Goal: Navigation & Orientation: Find specific page/section

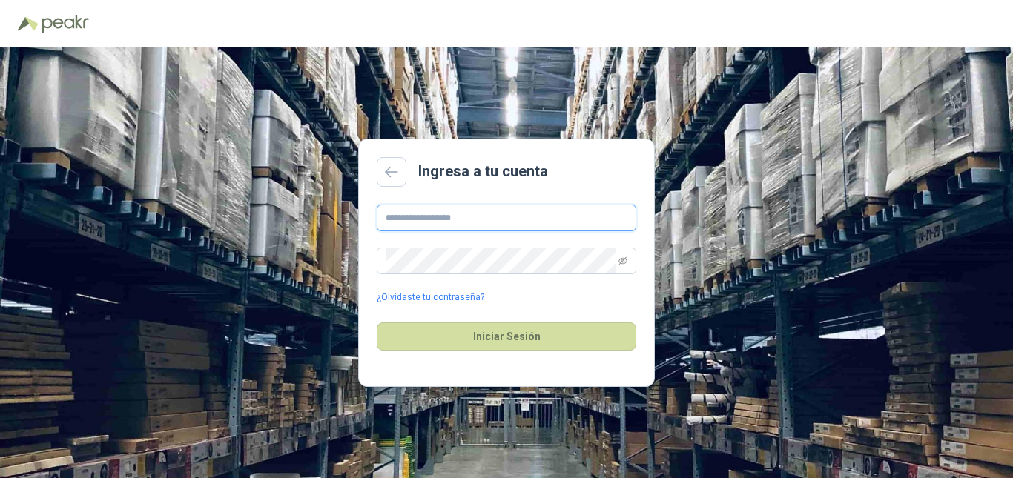
click at [504, 215] on input "text" at bounding box center [506, 218] width 259 height 27
type input "**********"
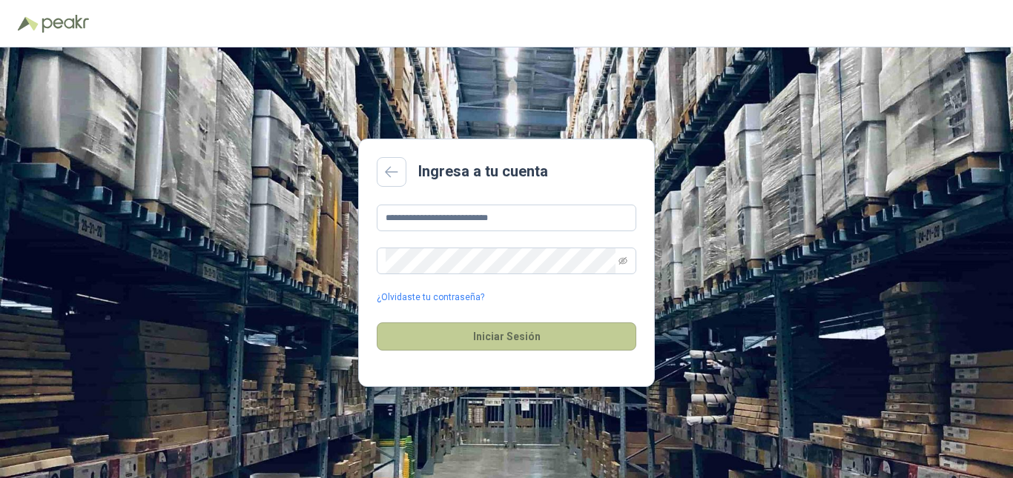
click at [484, 327] on button "Iniciar Sesión" at bounding box center [506, 336] width 259 height 28
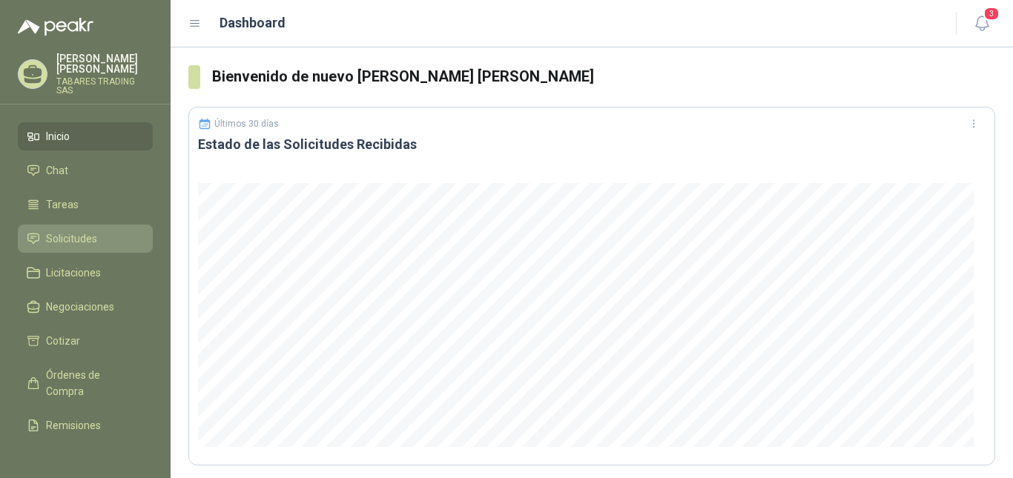
click at [68, 231] on span "Solicitudes" at bounding box center [71, 239] width 51 height 16
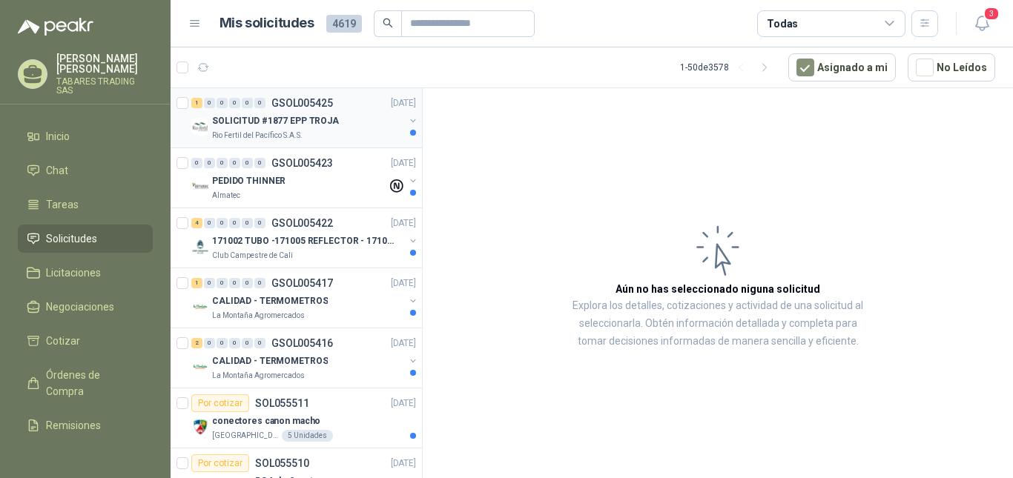
click at [274, 116] on p "SOLICITUD #1877 EPP TROJA" at bounding box center [275, 121] width 127 height 14
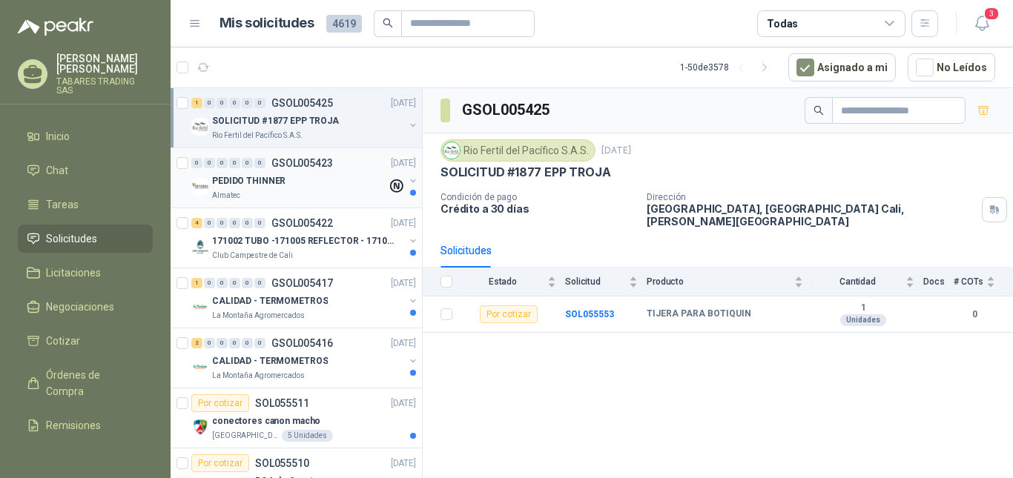
click at [255, 181] on p "PEDIDO THINNER" at bounding box center [248, 181] width 73 height 14
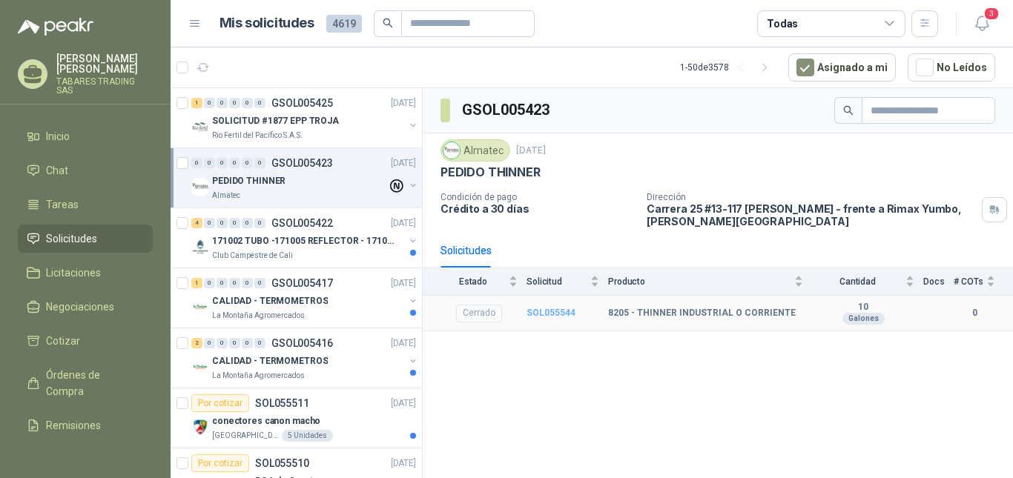
click at [551, 310] on b "SOL055544" at bounding box center [550, 313] width 49 height 10
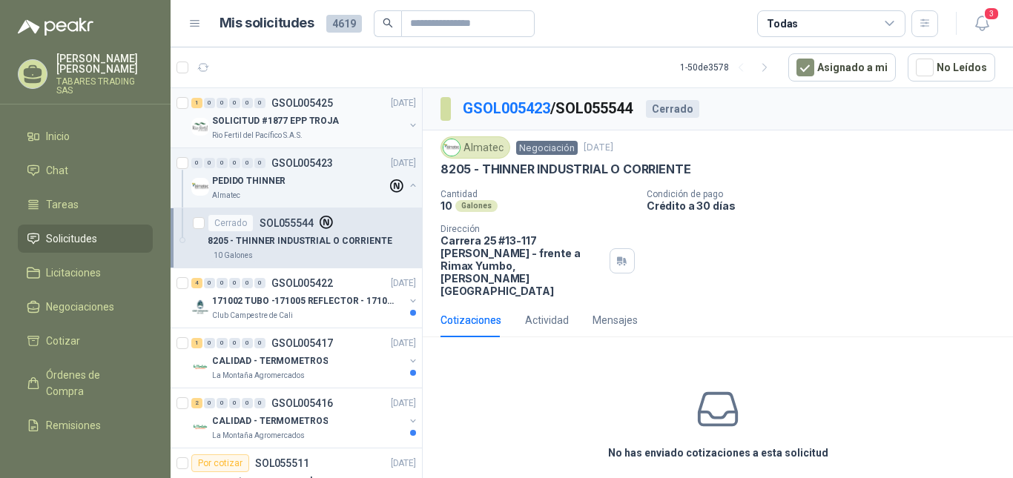
click at [281, 119] on p "SOLICITUD #1877 EPP TROJA" at bounding box center [275, 121] width 127 height 14
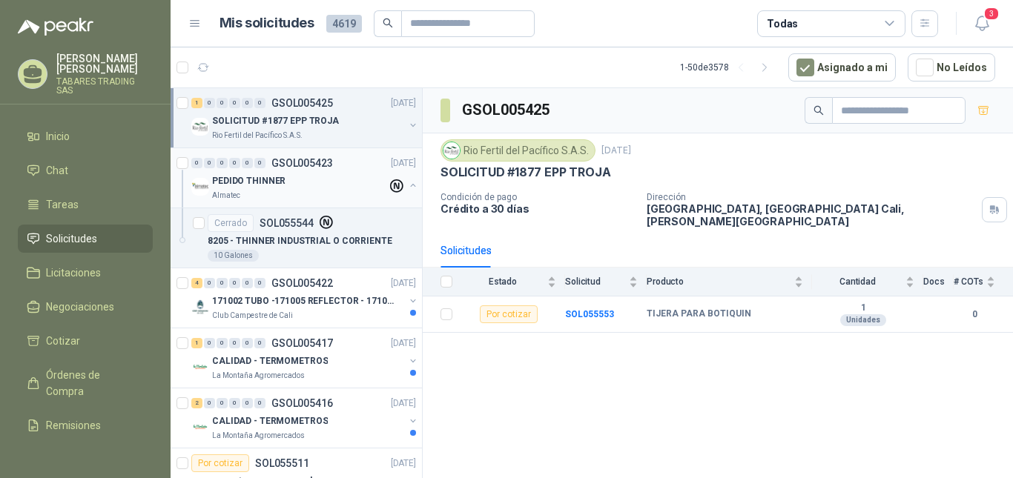
click at [273, 177] on p "PEDIDO THINNER" at bounding box center [248, 181] width 73 height 14
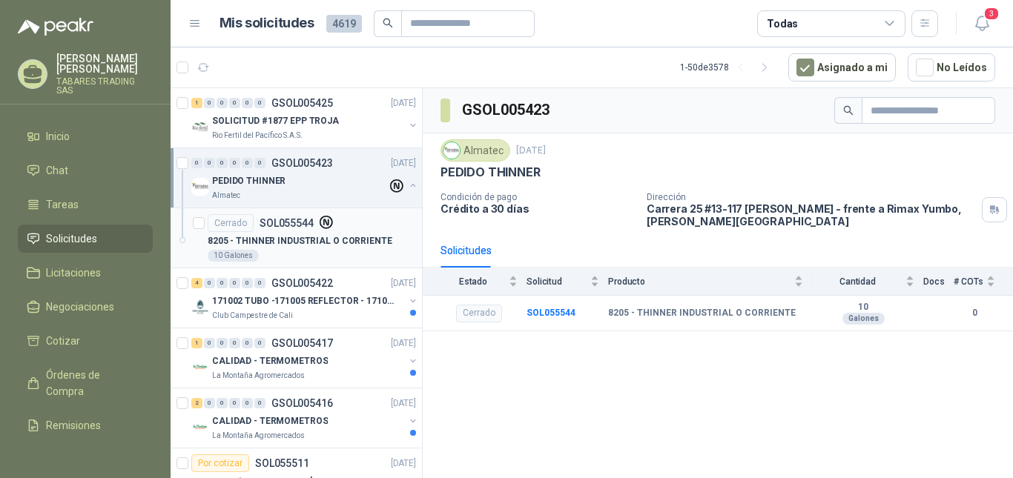
click at [334, 231] on div "Cerrado SOL055544" at bounding box center [312, 223] width 208 height 18
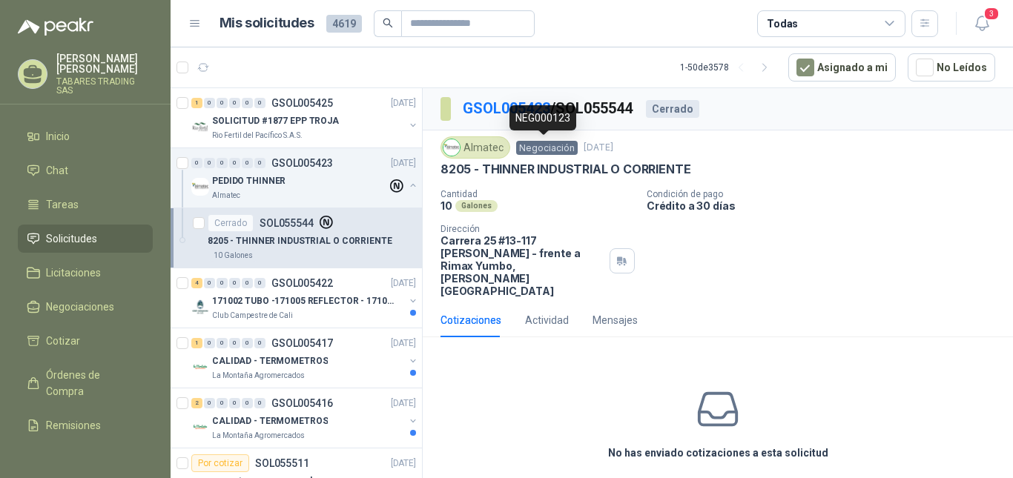
click at [545, 150] on span "Negociación" at bounding box center [547, 148] width 62 height 14
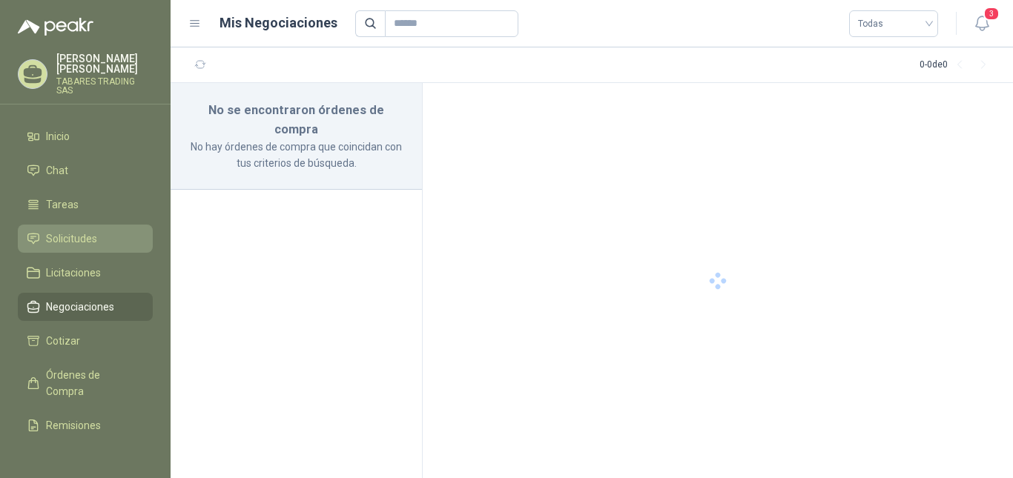
click at [76, 231] on span "Solicitudes" at bounding box center [71, 239] width 51 height 16
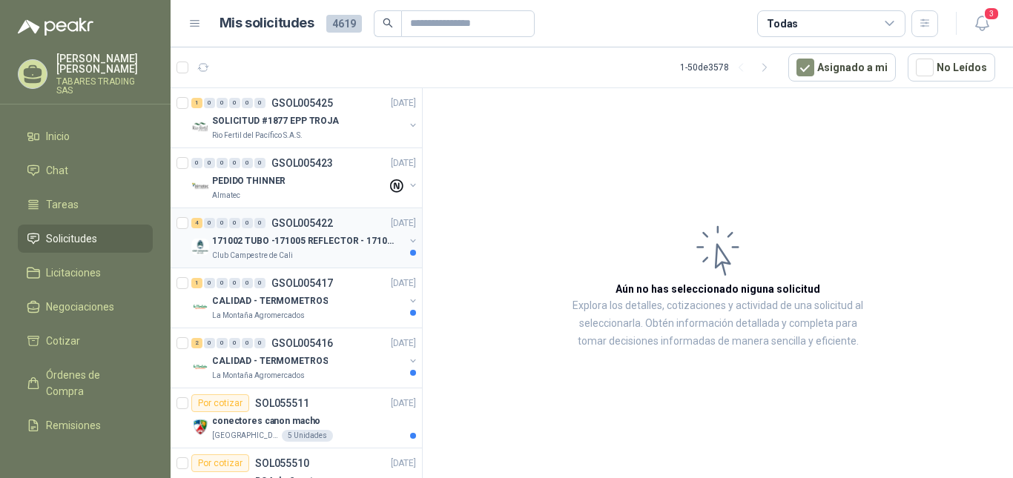
click at [338, 246] on p "171002 TUBO -171005 REFLECTOR - 171007 PANEL" at bounding box center [304, 241] width 185 height 14
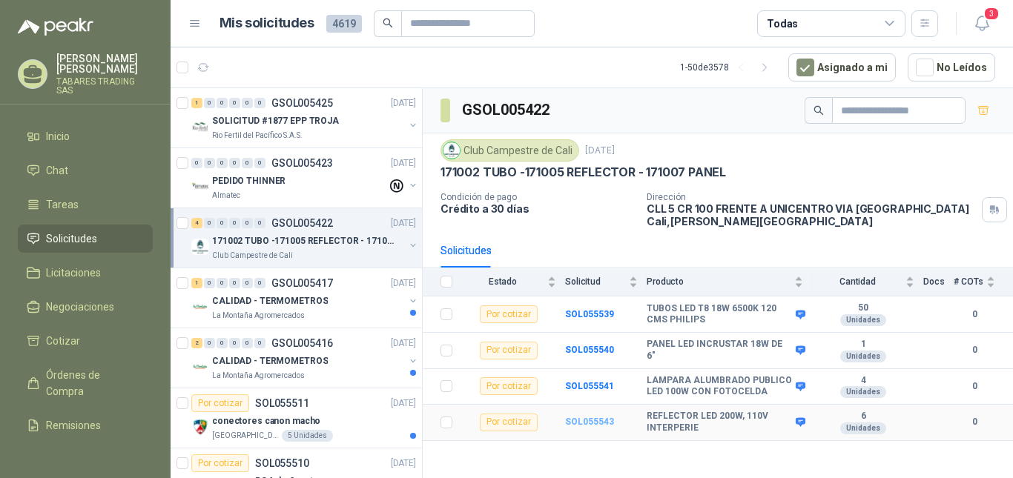
click at [595, 417] on b "SOL055543" at bounding box center [589, 422] width 49 height 10
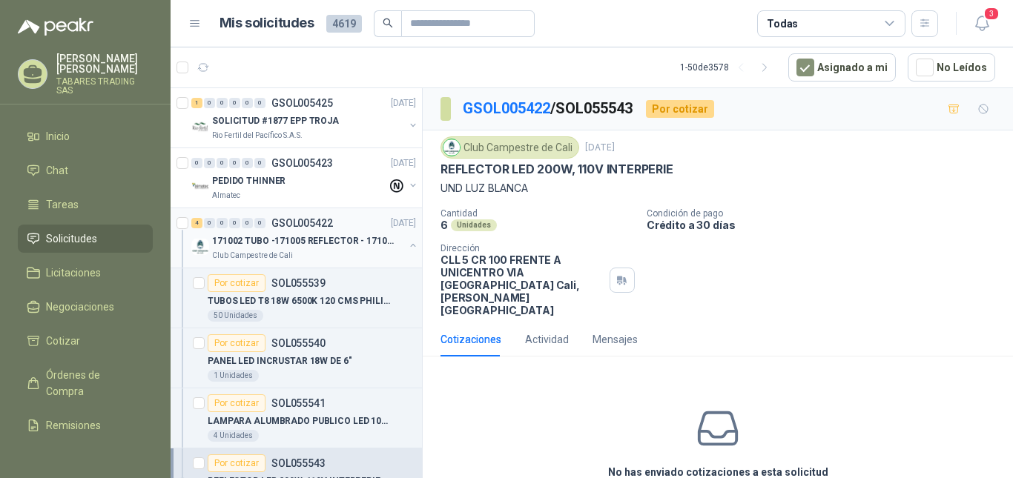
click at [407, 244] on button "button" at bounding box center [413, 245] width 12 height 12
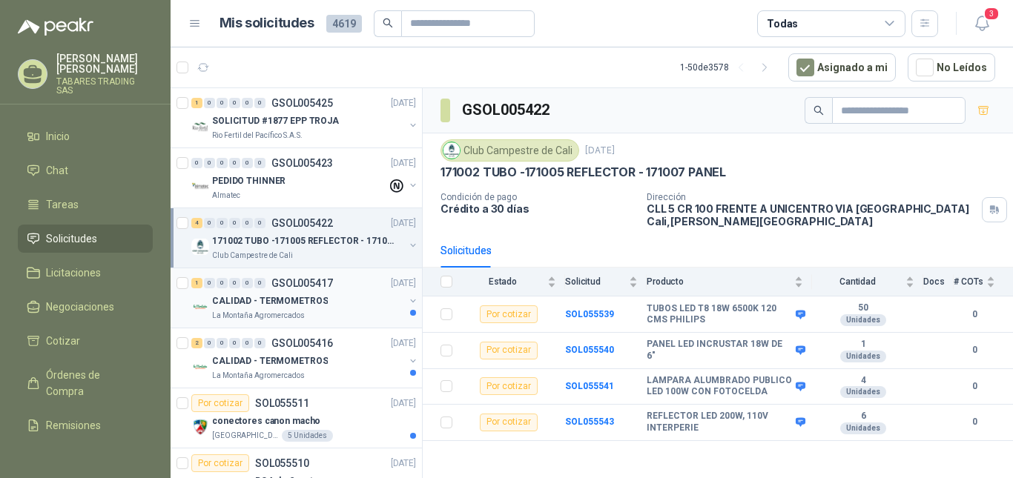
click at [319, 302] on p "CALIDAD - TERMOMETROS" at bounding box center [270, 301] width 116 height 14
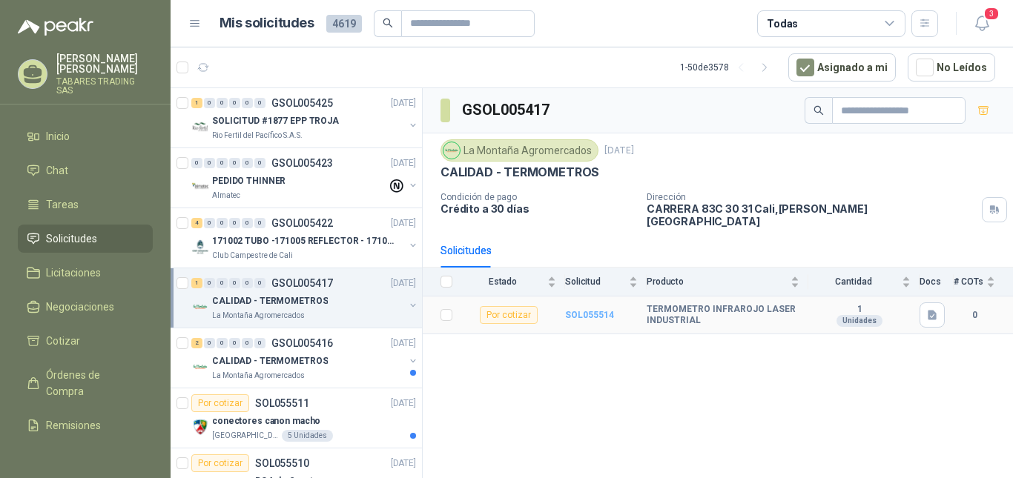
click at [603, 310] on b "SOL055514" at bounding box center [589, 315] width 49 height 10
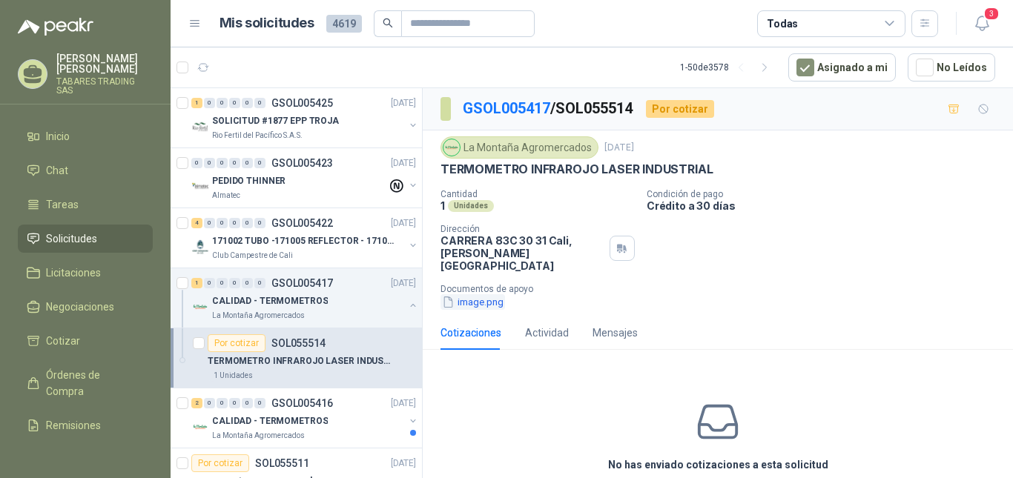
click at [487, 294] on button "image.png" at bounding box center [472, 302] width 64 height 16
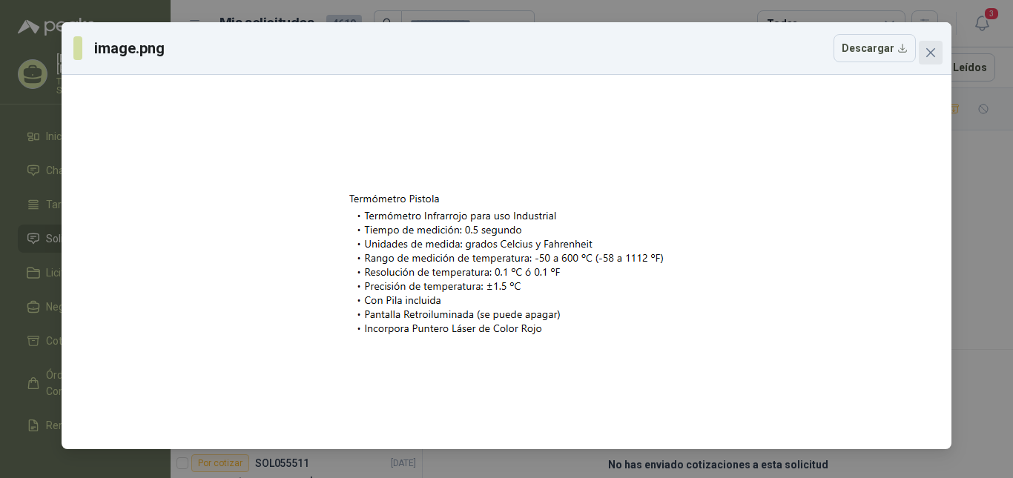
click at [929, 46] on button "Close" at bounding box center [930, 53] width 24 height 24
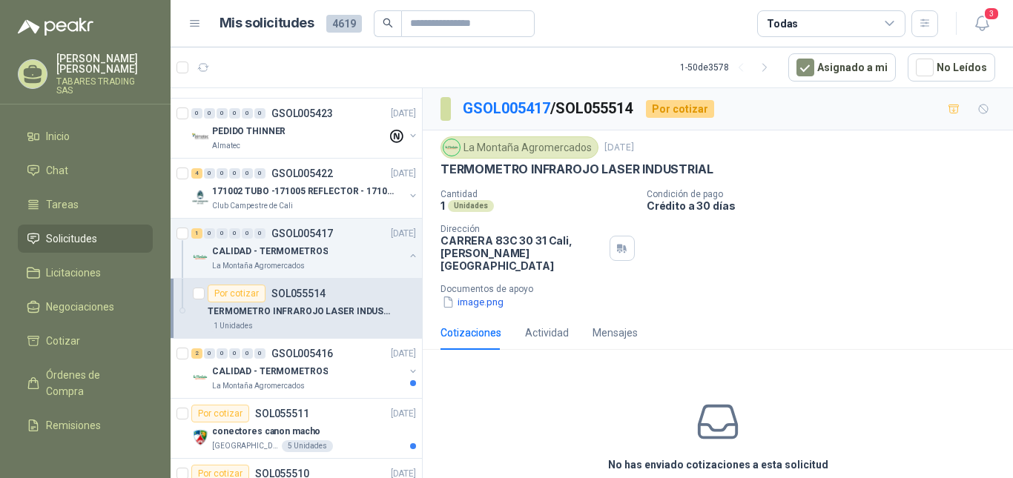
scroll to position [74, 0]
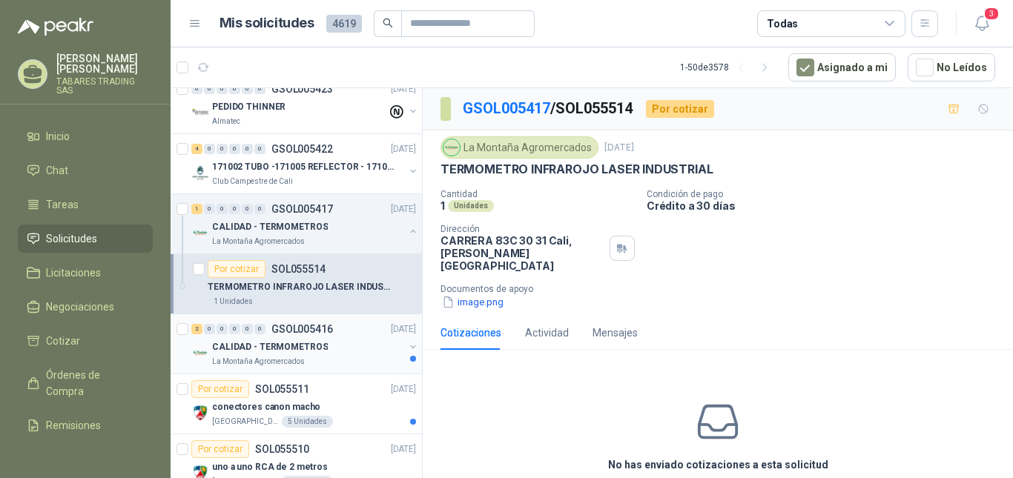
click at [300, 341] on p "CALIDAD - TERMOMETROS" at bounding box center [270, 347] width 116 height 14
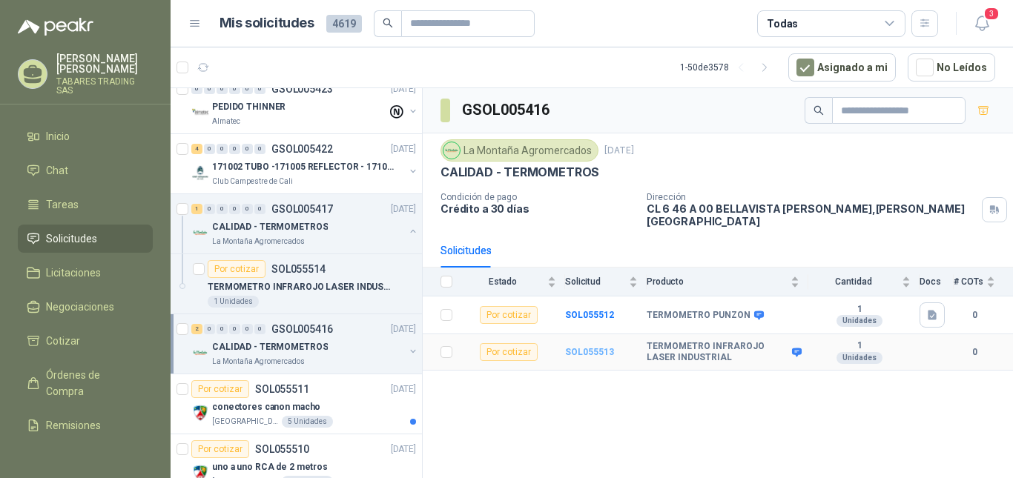
click at [594, 347] on b "SOL055513" at bounding box center [589, 352] width 49 height 10
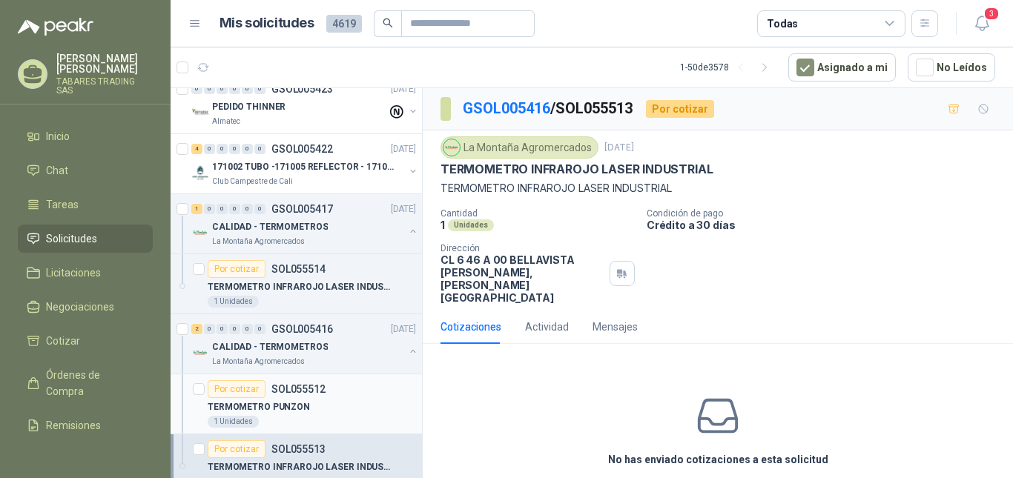
click at [250, 408] on p "TERMOMETRO PUNZON" at bounding box center [259, 407] width 102 height 14
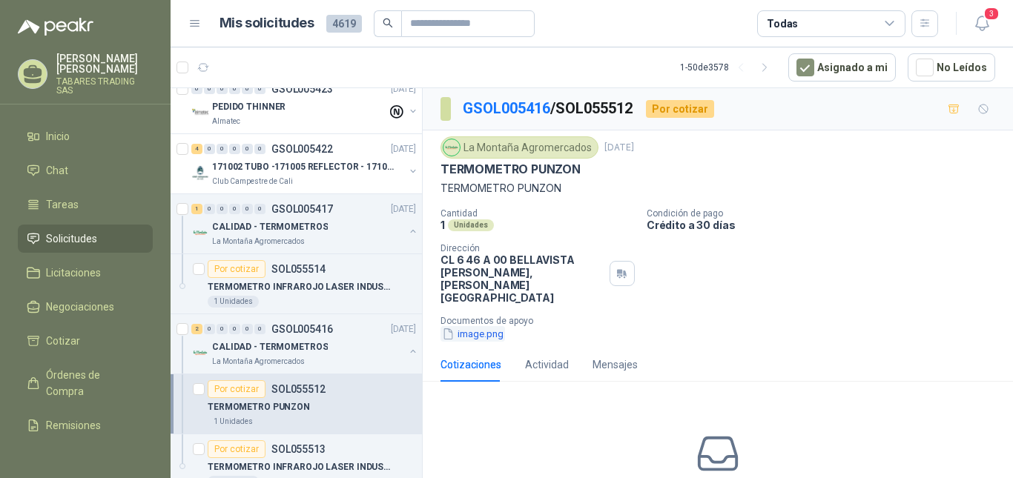
click at [486, 326] on button "image.png" at bounding box center [472, 334] width 64 height 16
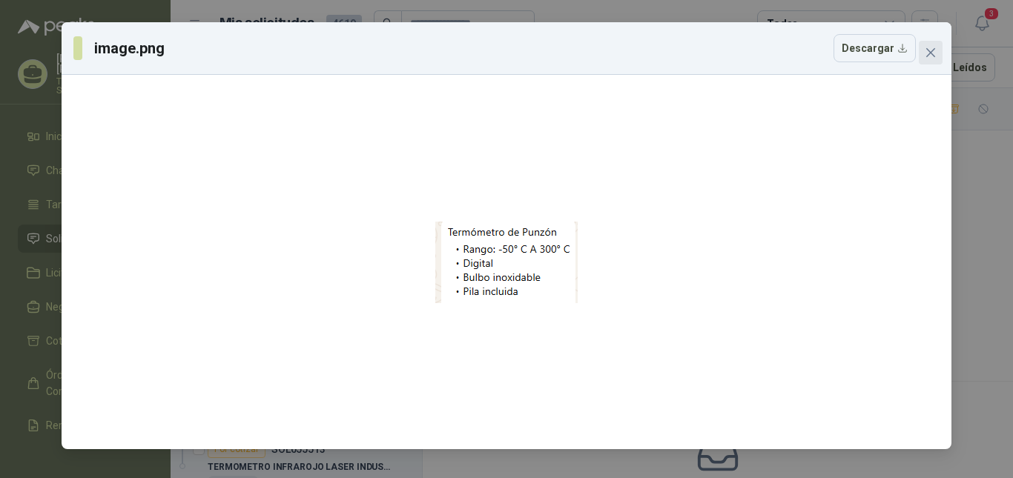
click at [927, 49] on icon "close" at bounding box center [930, 52] width 9 height 9
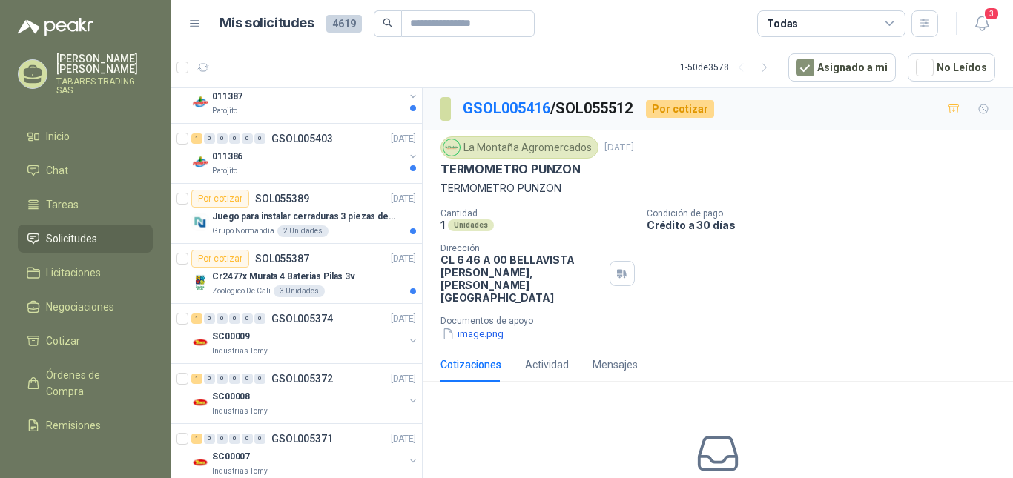
scroll to position [939, 0]
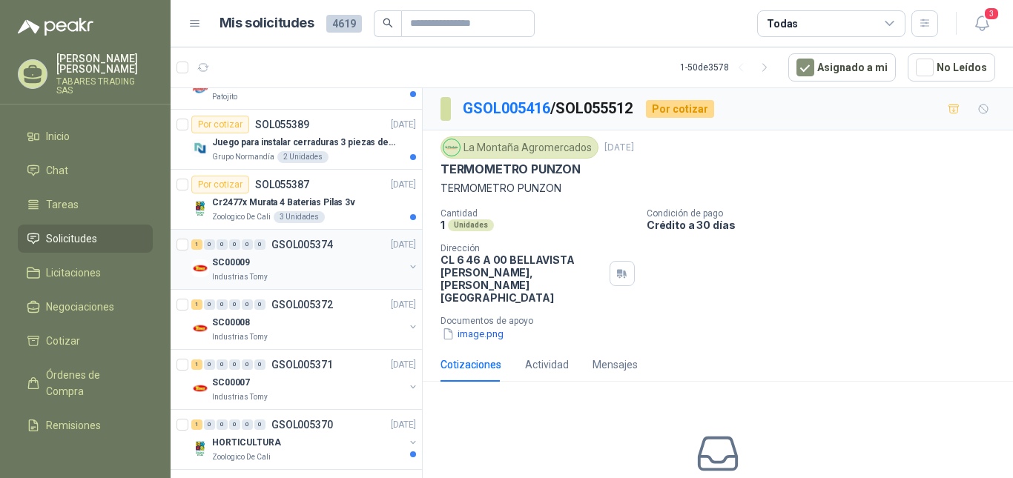
click at [250, 276] on p "Industrias Tomy" at bounding box center [240, 277] width 56 height 12
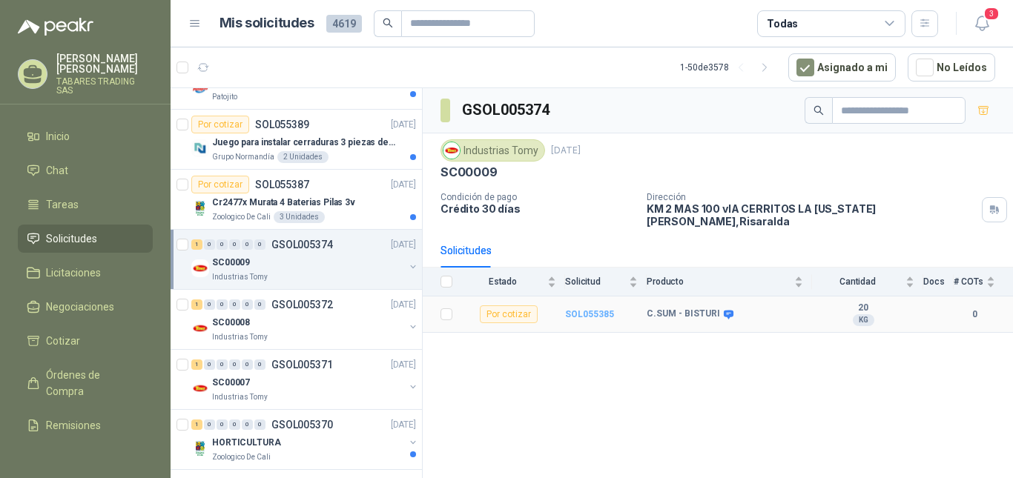
click at [587, 309] on b "SOL055385" at bounding box center [589, 314] width 49 height 10
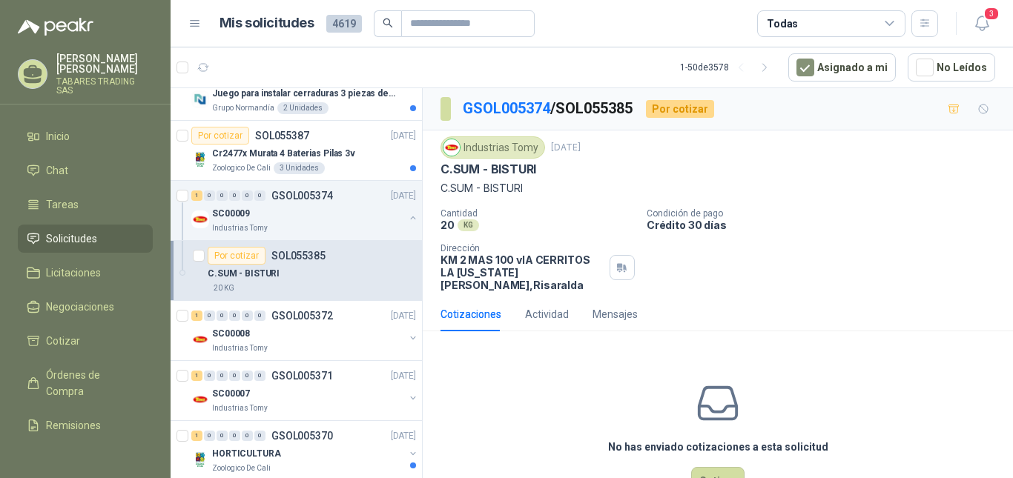
scroll to position [1013, 0]
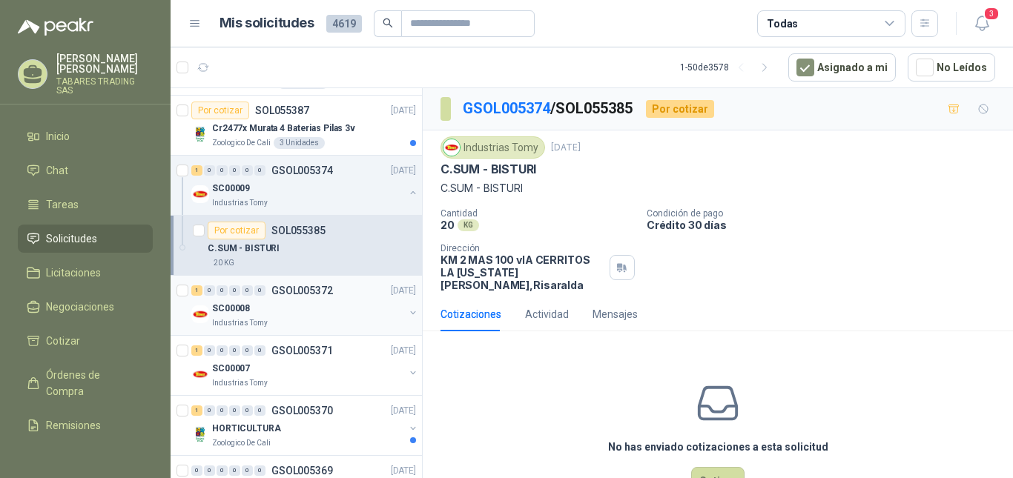
click at [240, 323] on p "Industrias Tomy" at bounding box center [240, 323] width 56 height 12
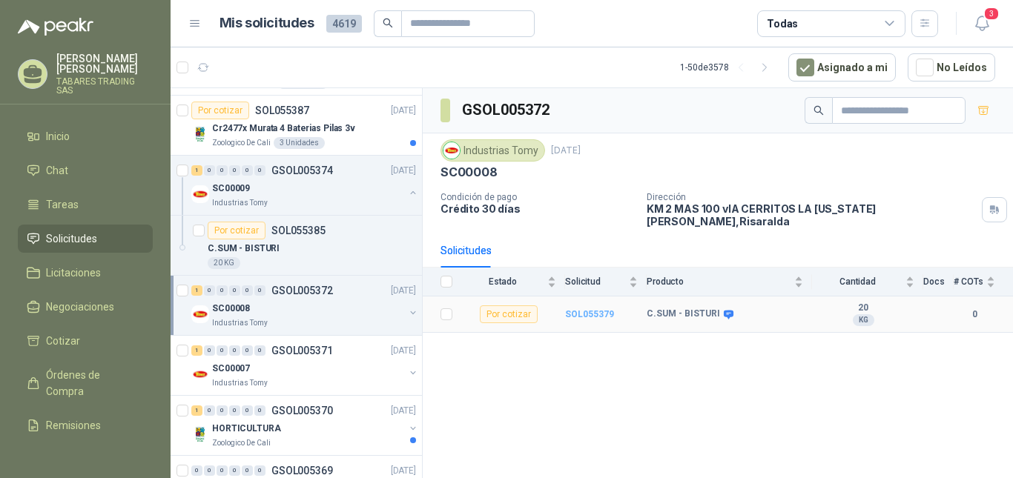
click at [584, 309] on b "SOL055379" at bounding box center [589, 314] width 49 height 10
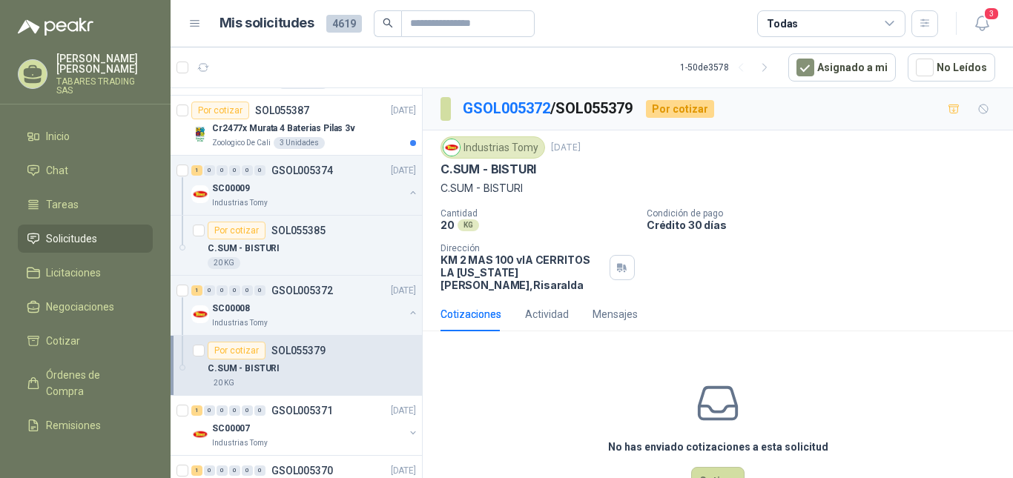
scroll to position [1112, 0]
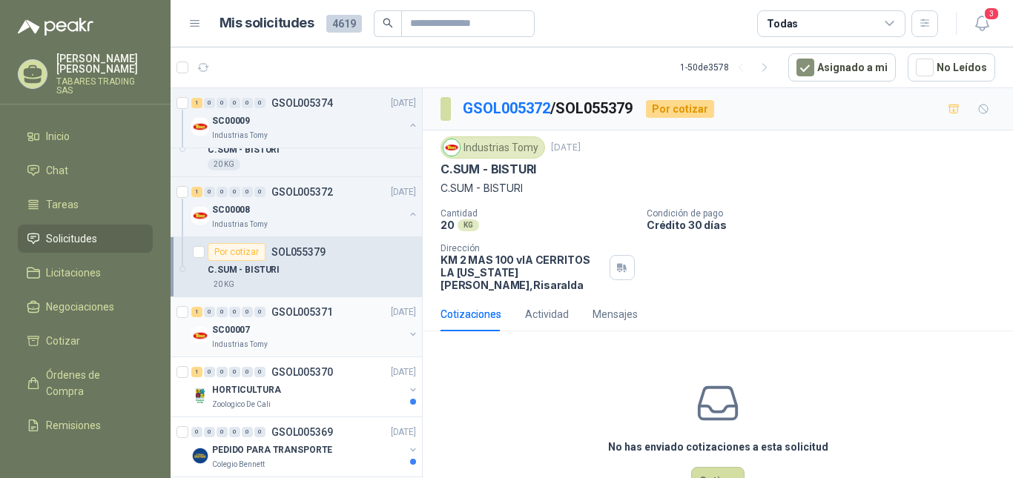
click at [243, 342] on p "Industrias Tomy" at bounding box center [240, 345] width 56 height 12
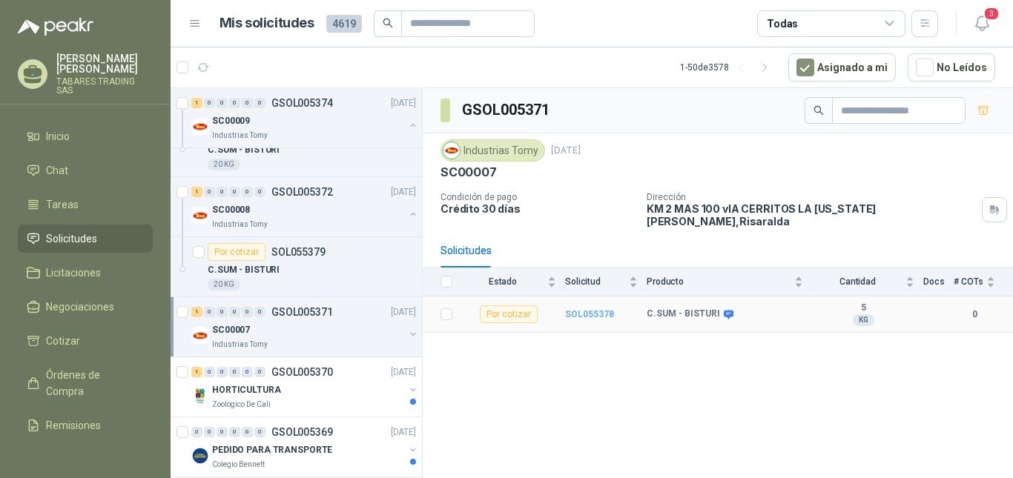
click at [596, 309] on b "SOL055378" at bounding box center [589, 314] width 49 height 10
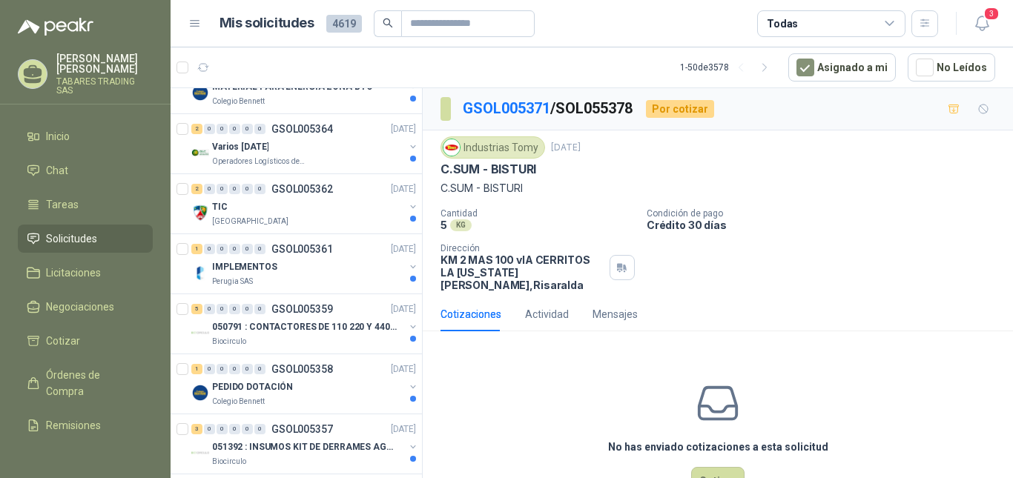
scroll to position [1754, 0]
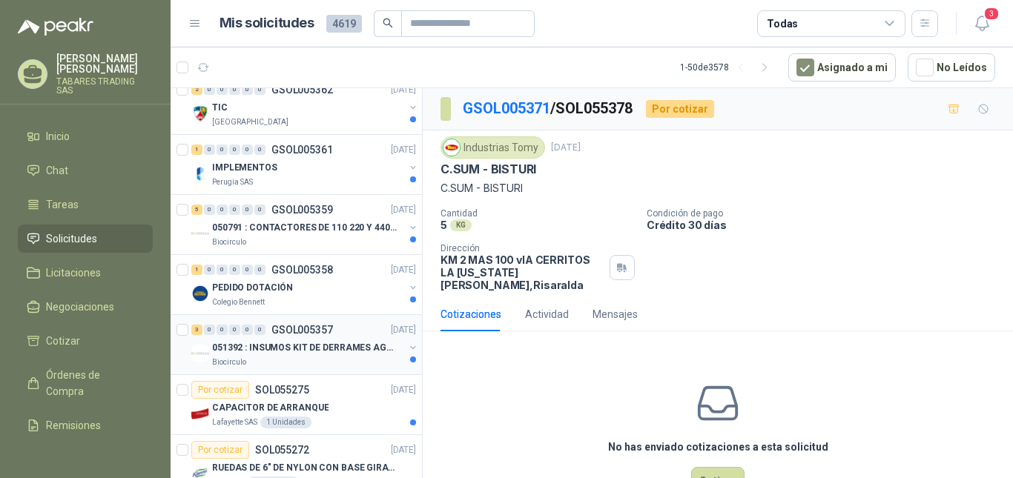
click at [329, 345] on p "051392 : INSUMOS KIT DE DERRAMES AGOSTO 2025" at bounding box center [304, 348] width 185 height 14
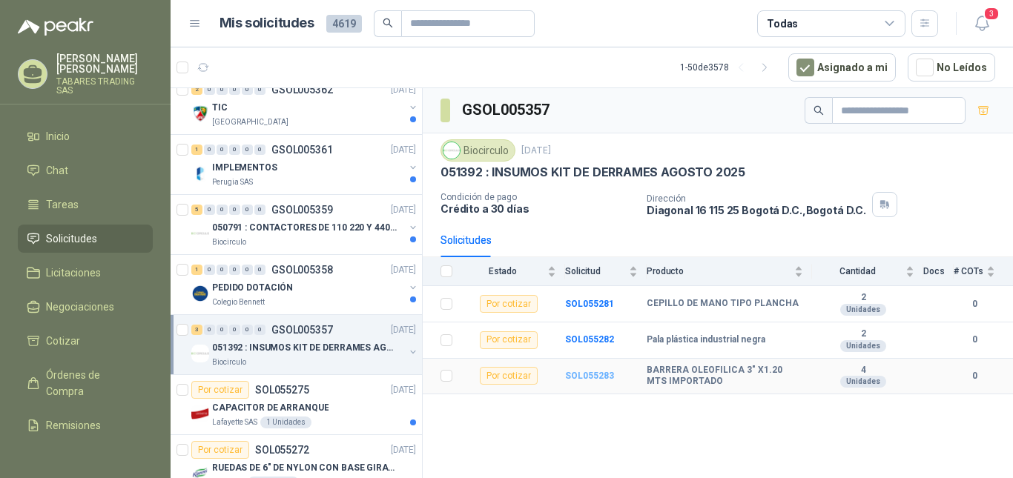
click at [582, 374] on b "SOL055283" at bounding box center [589, 376] width 49 height 10
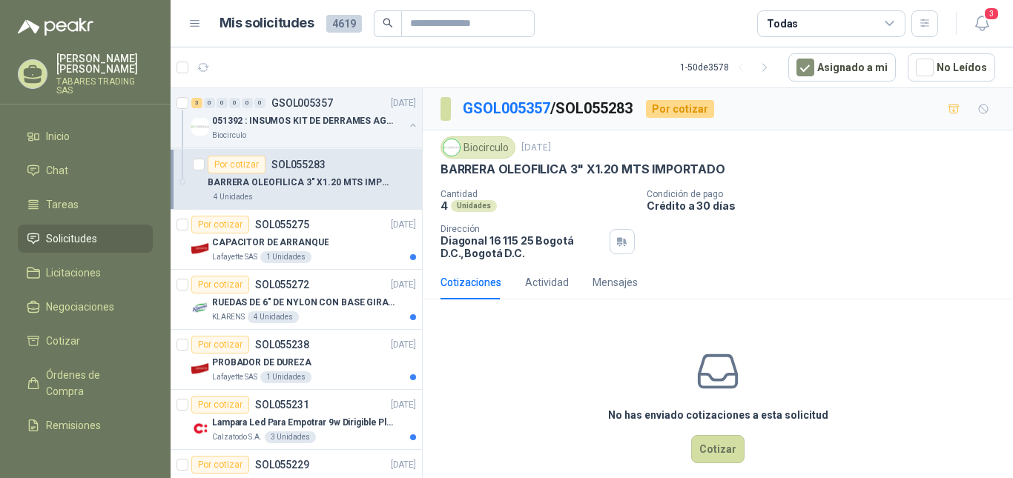
scroll to position [2174, 0]
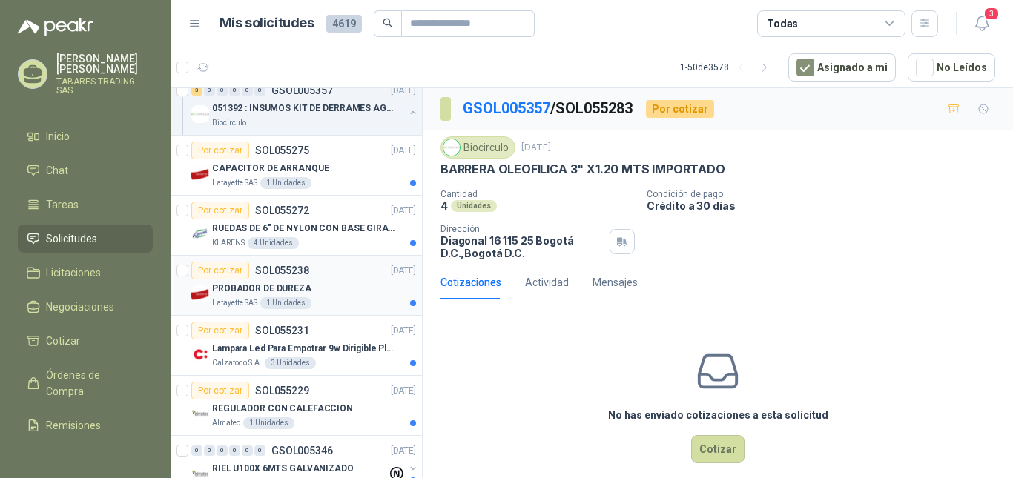
click at [283, 287] on p "PROBADOR DE DUREZA" at bounding box center [261, 289] width 99 height 14
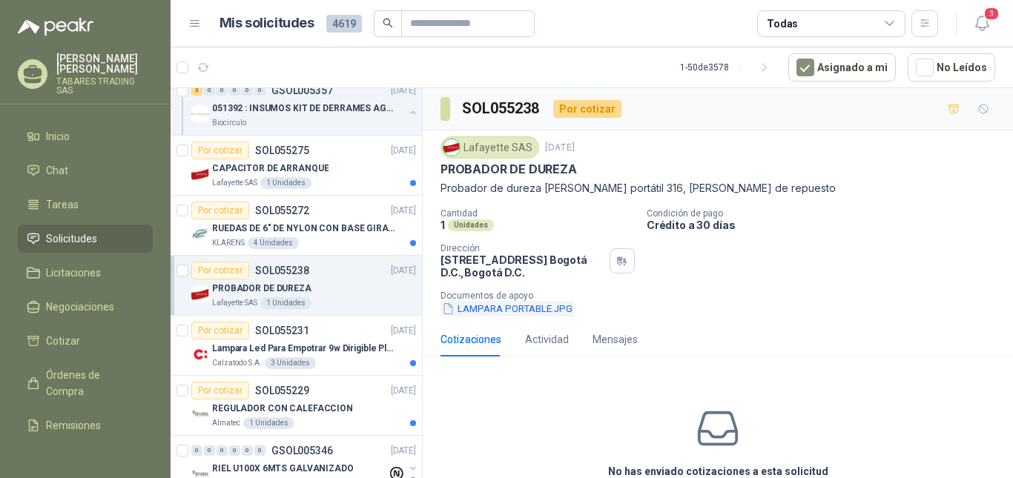
click at [521, 311] on button "LAMPARA PORTABLE.JPG" at bounding box center [506, 309] width 133 height 16
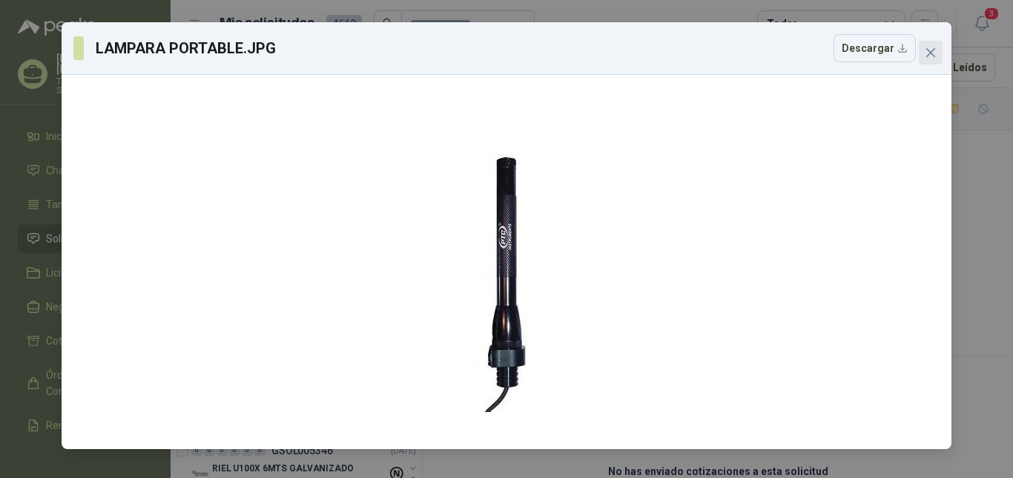
click at [931, 53] on icon "close" at bounding box center [930, 52] width 9 height 9
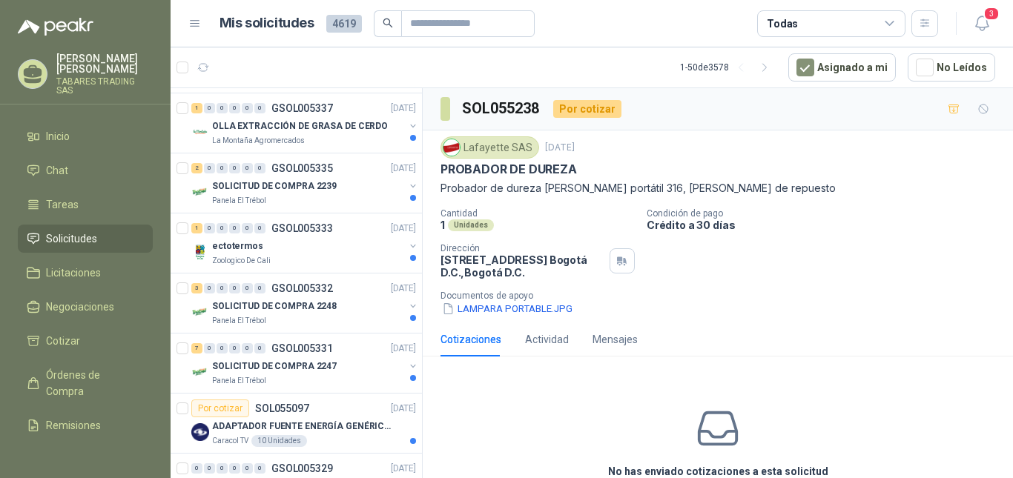
scroll to position [2891, 0]
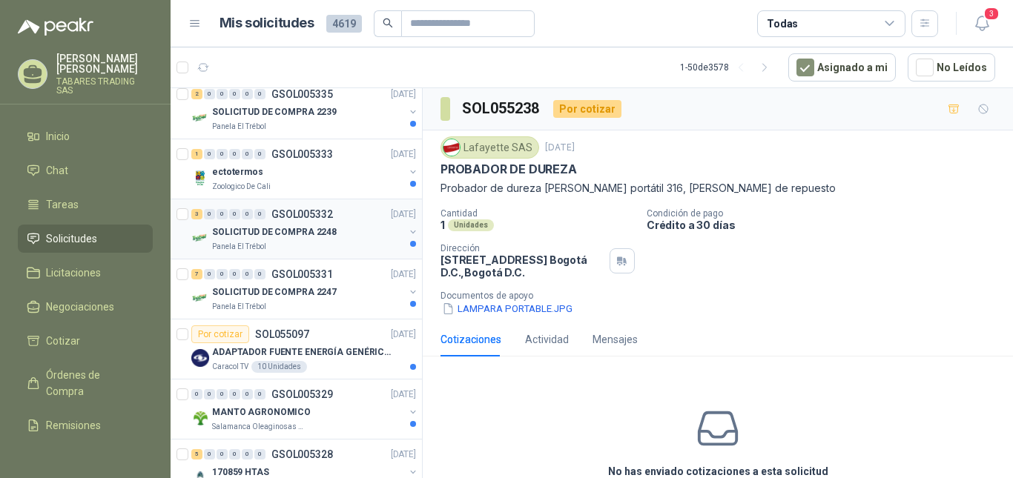
click at [291, 230] on p "SOLICITUD DE COMPRA 2248" at bounding box center [274, 232] width 125 height 14
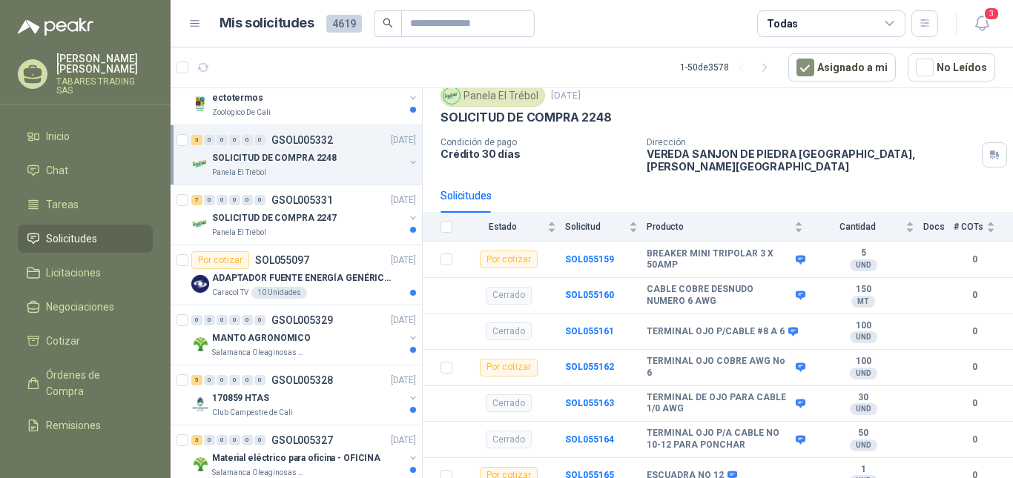
scroll to position [2940, 0]
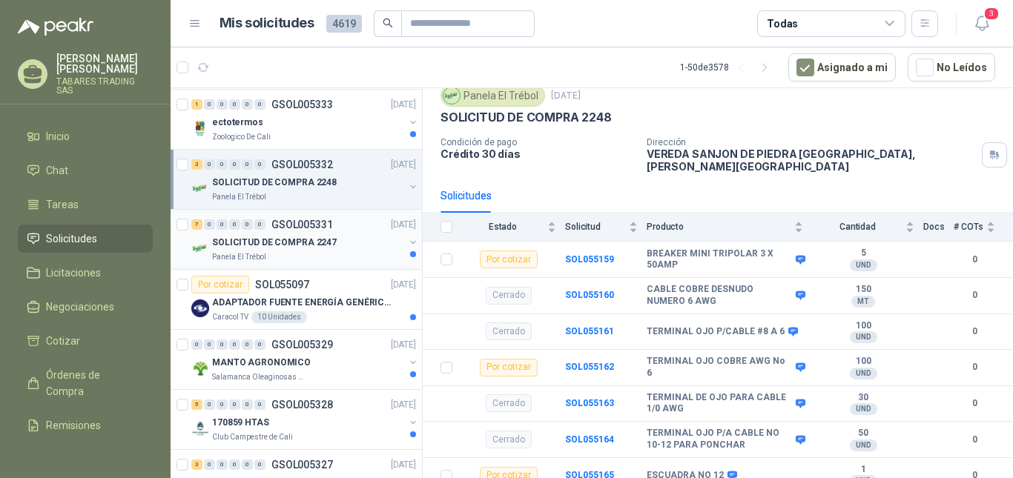
click at [291, 242] on p "SOLICITUD DE COMPRA 2247" at bounding box center [274, 243] width 125 height 14
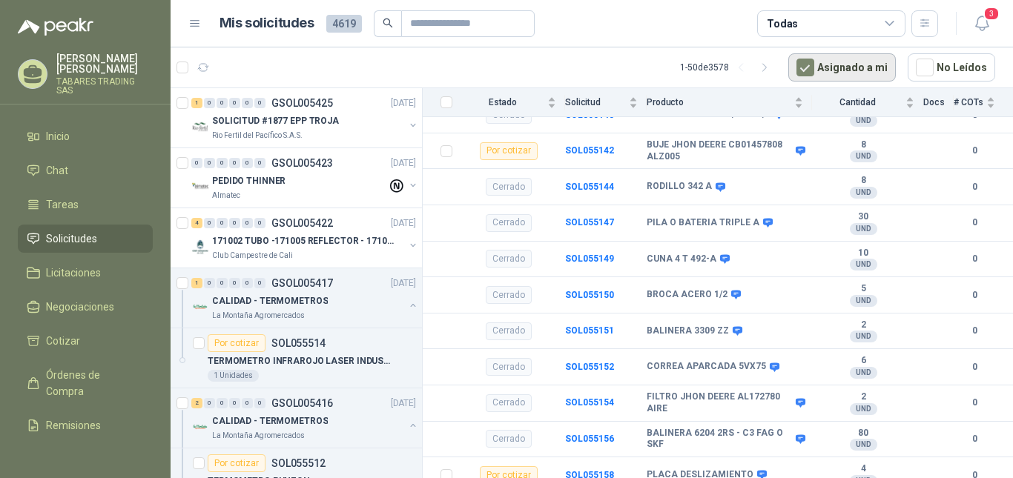
click at [844, 66] on button "Asignado a mi" at bounding box center [841, 67] width 107 height 28
click at [618, 66] on article "1 - 50 de 3578 Asignado a mi No Leídos" at bounding box center [591, 67] width 842 height 40
click at [987, 18] on span "3" at bounding box center [991, 14] width 16 height 14
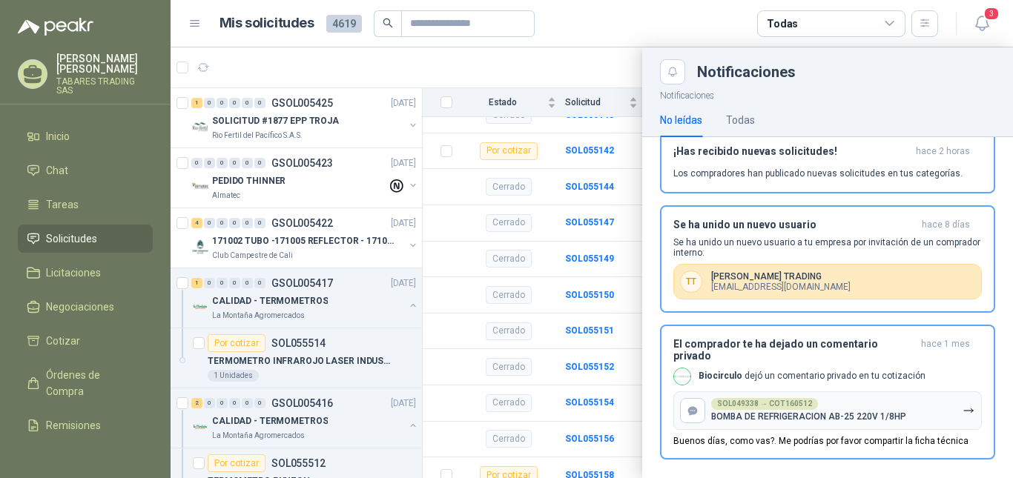
scroll to position [24, 0]
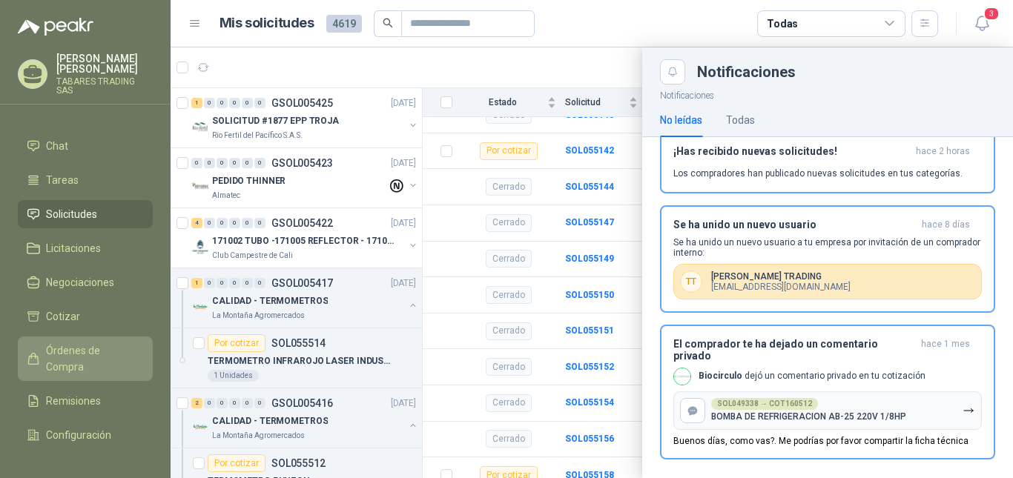
click at [76, 342] on span "Órdenes de Compra" at bounding box center [92, 358] width 93 height 33
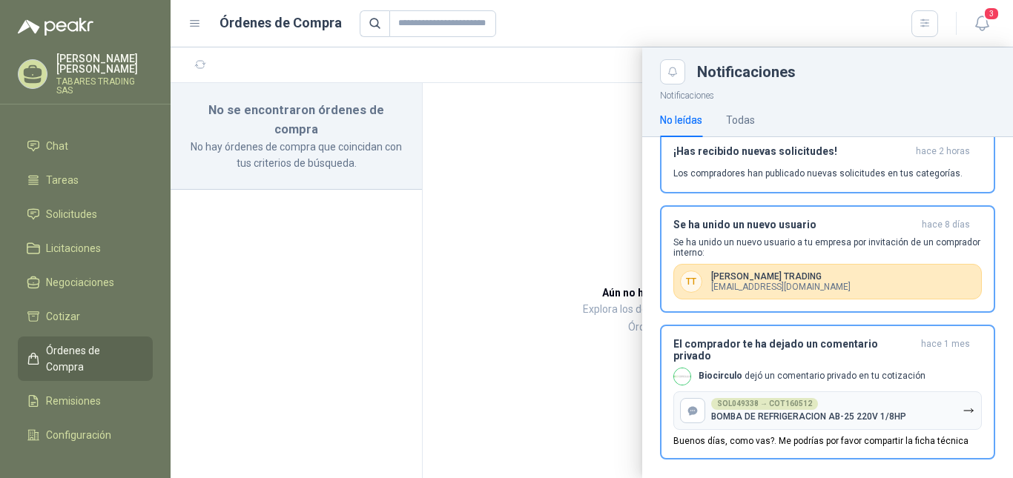
scroll to position [79, 0]
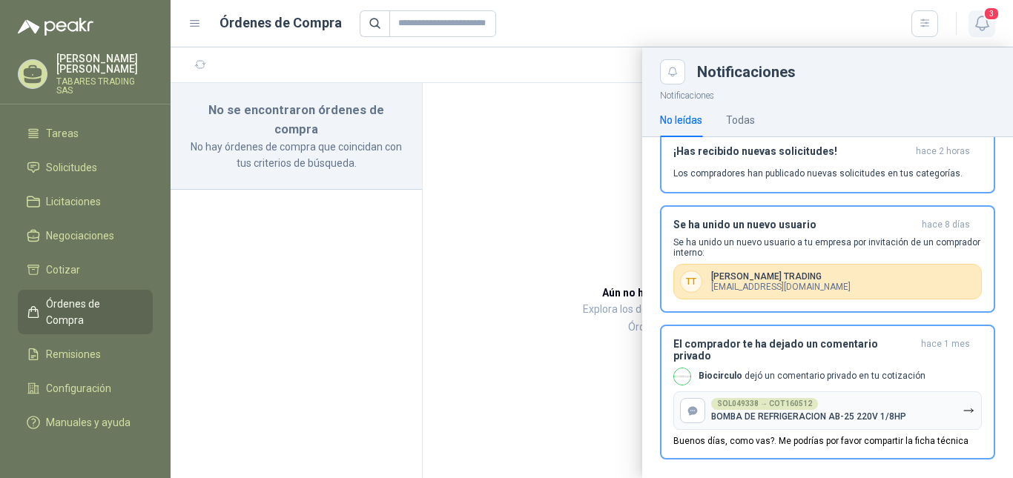
click at [980, 16] on icon "button" at bounding box center [981, 23] width 19 height 19
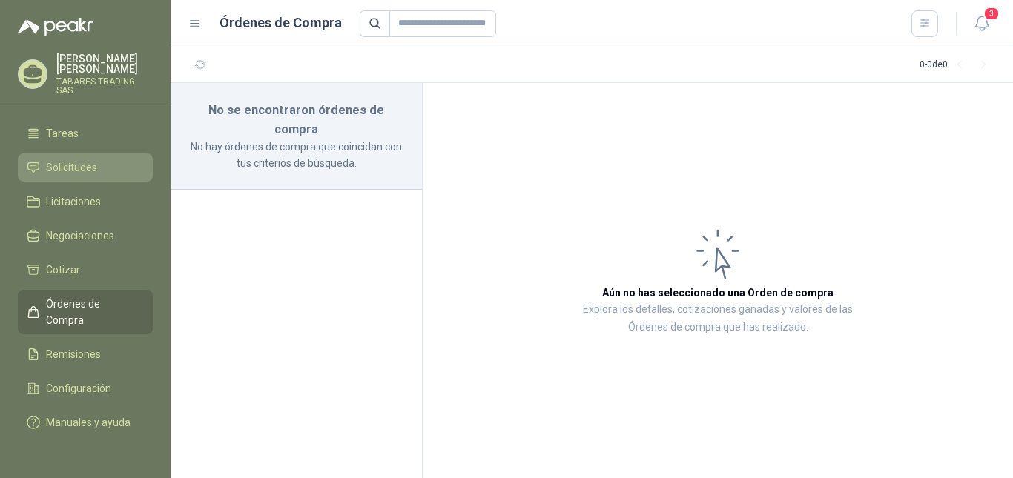
click at [64, 159] on span "Solicitudes" at bounding box center [71, 167] width 51 height 16
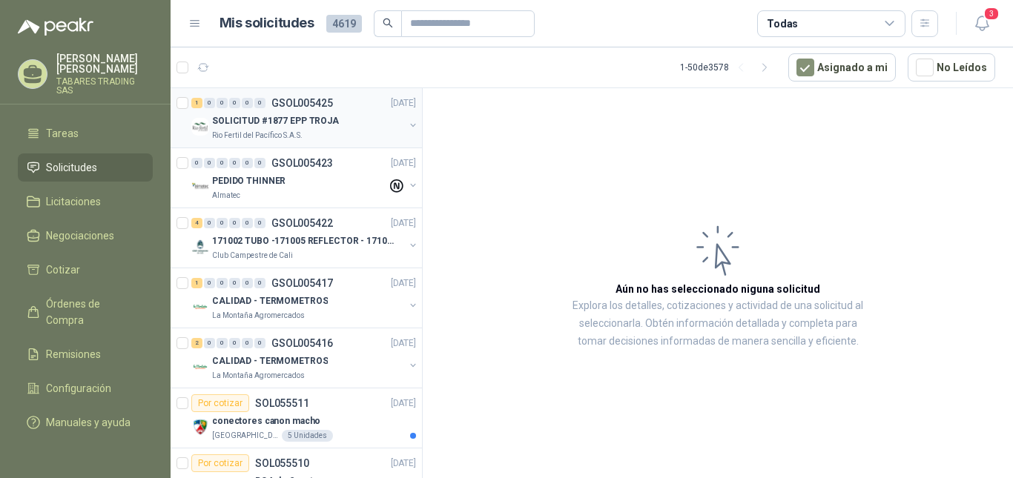
click at [275, 120] on p "SOLICITUD #1877 EPP TROJA" at bounding box center [275, 121] width 127 height 14
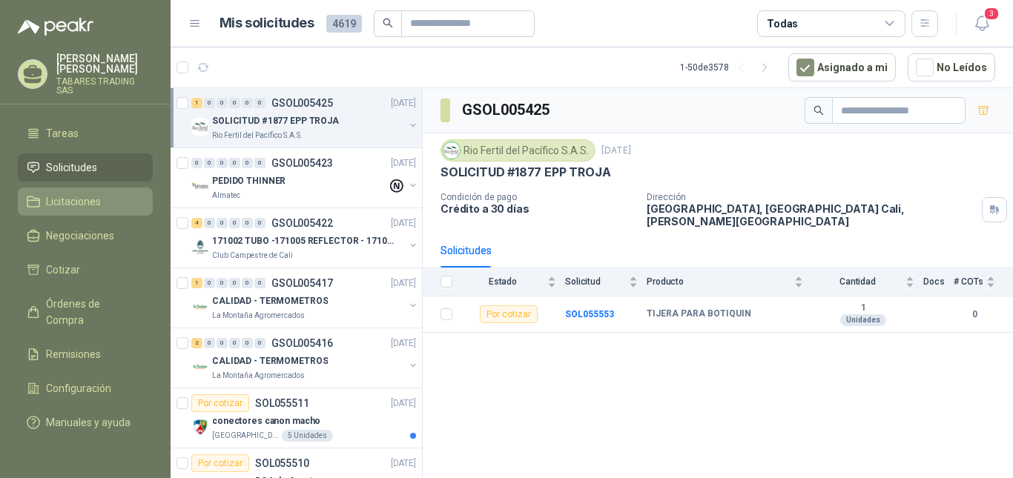
click at [79, 193] on span "Licitaciones" at bounding box center [73, 201] width 55 height 16
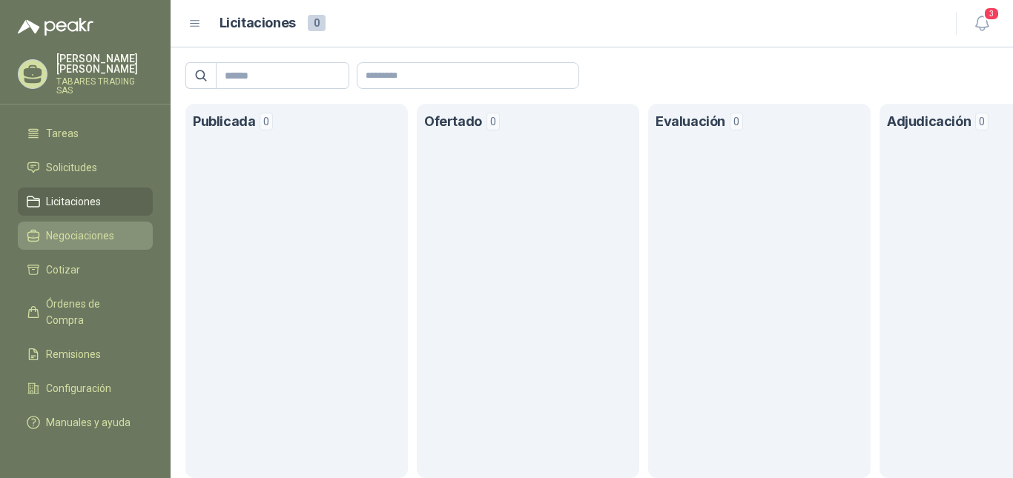
click at [77, 228] on span "Negociaciones" at bounding box center [80, 236] width 68 height 16
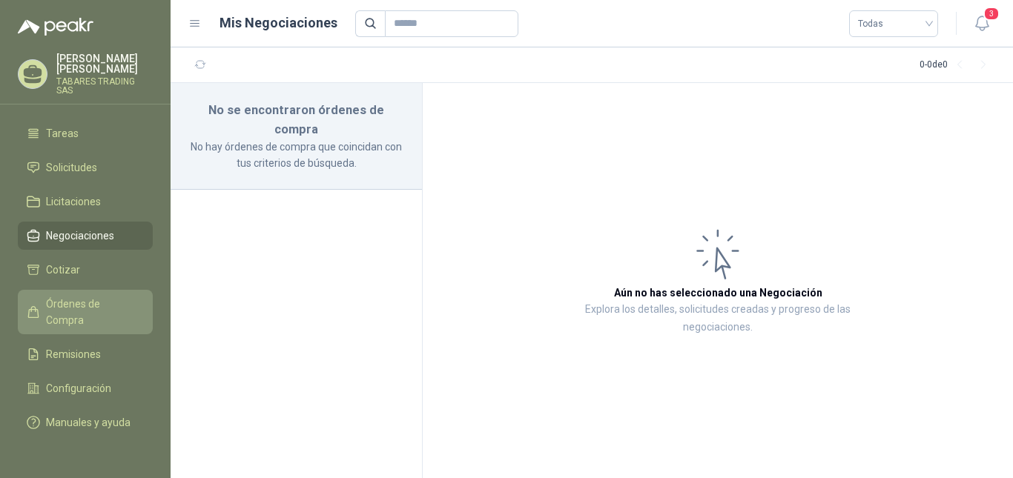
click at [62, 296] on span "Órdenes de Compra" at bounding box center [92, 312] width 93 height 33
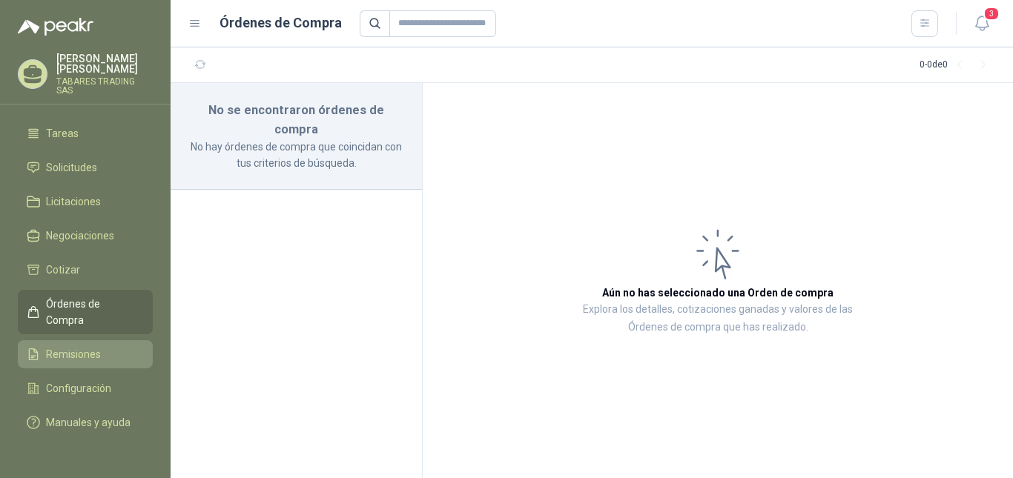
click at [72, 346] on span "Remisiones" at bounding box center [73, 354] width 55 height 16
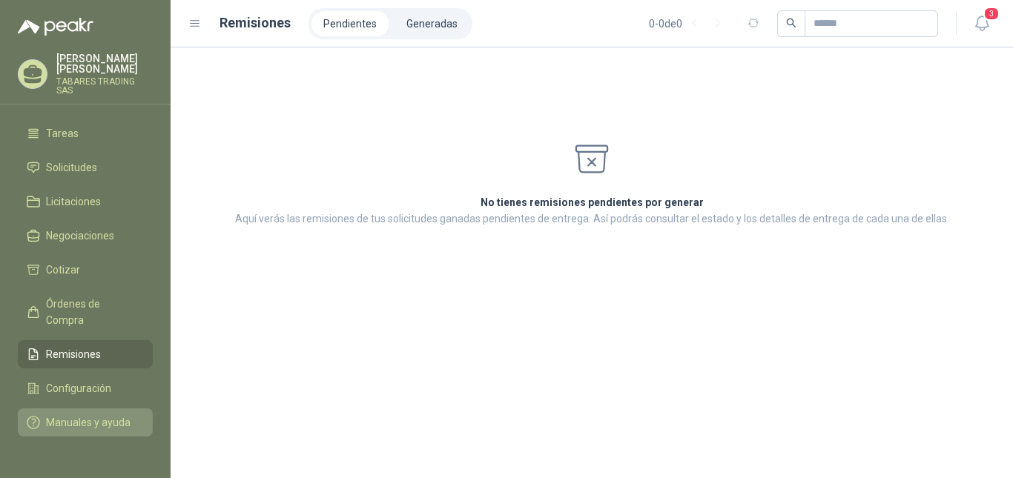
click at [83, 414] on span "Manuales y ayuda" at bounding box center [88, 422] width 84 height 16
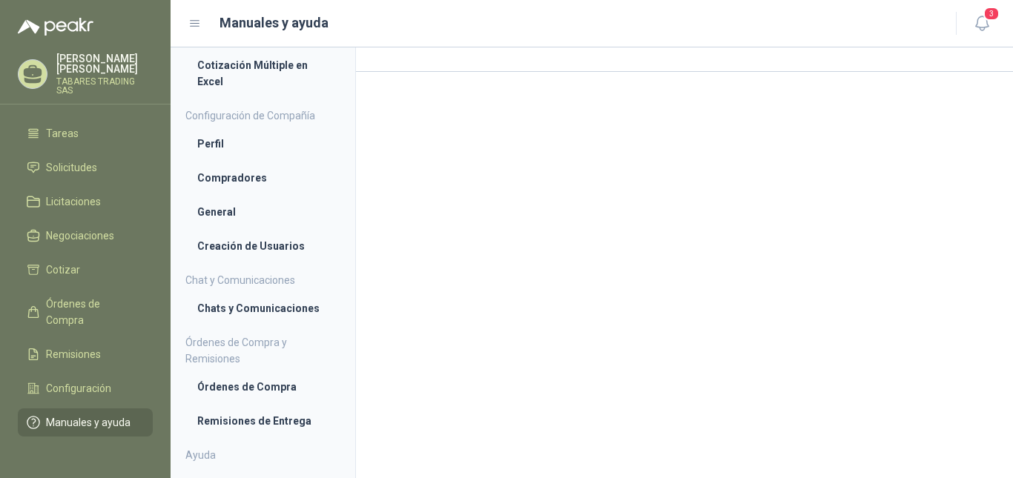
scroll to position [118, 0]
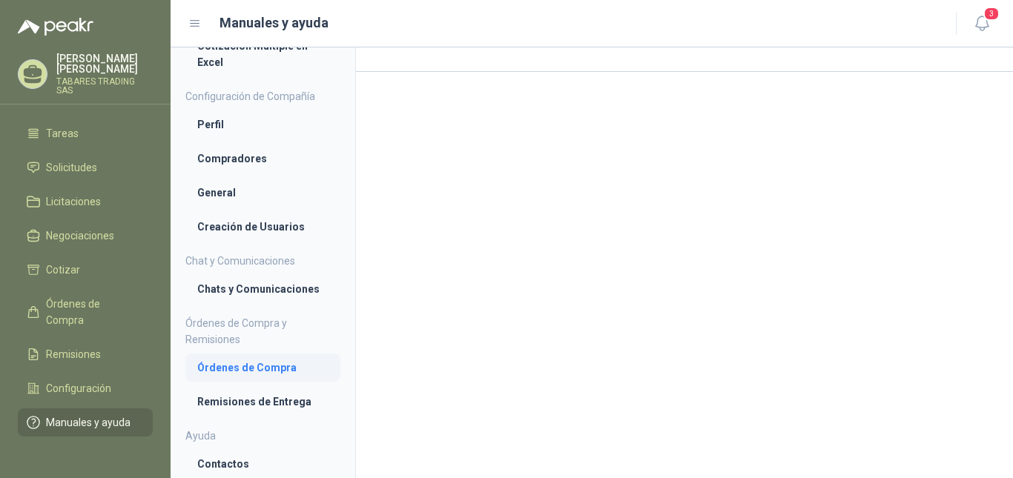
click at [231, 374] on li "Órdenes de Compra" at bounding box center [262, 367] width 131 height 16
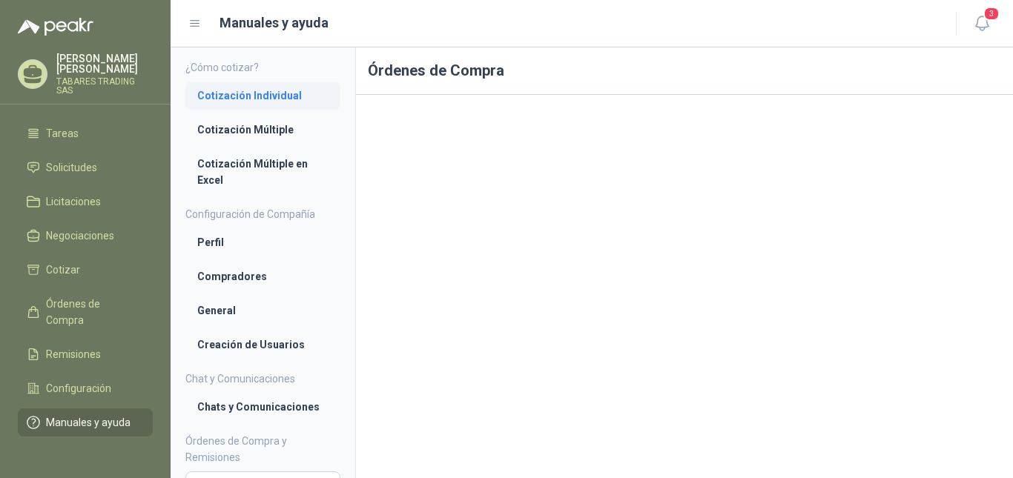
click at [259, 96] on li "Cotización Individual" at bounding box center [262, 95] width 131 height 16
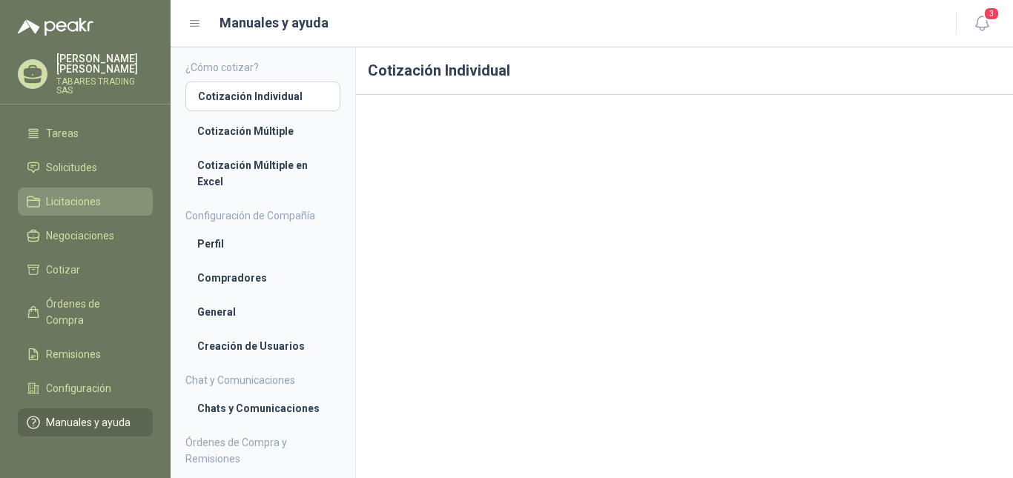
click at [60, 193] on span "Licitaciones" at bounding box center [73, 201] width 55 height 16
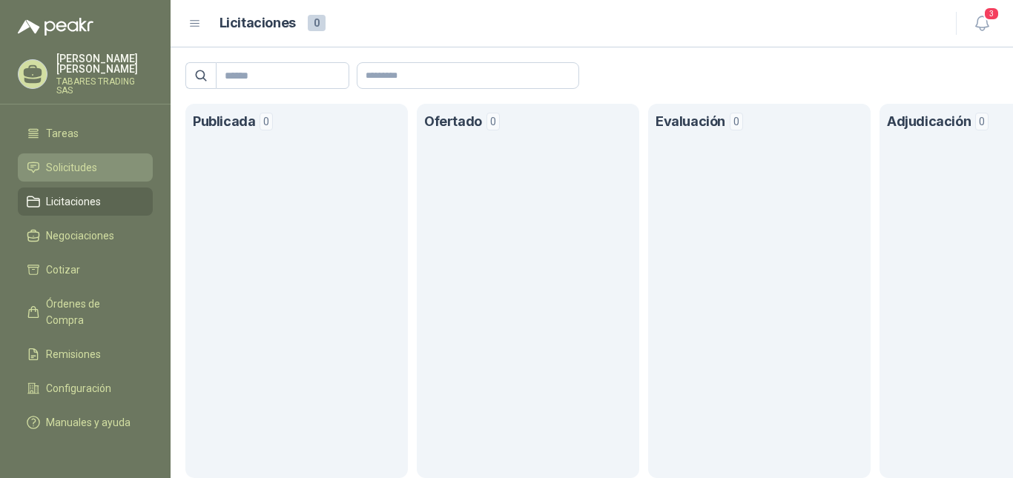
click at [73, 159] on span "Solicitudes" at bounding box center [71, 167] width 51 height 16
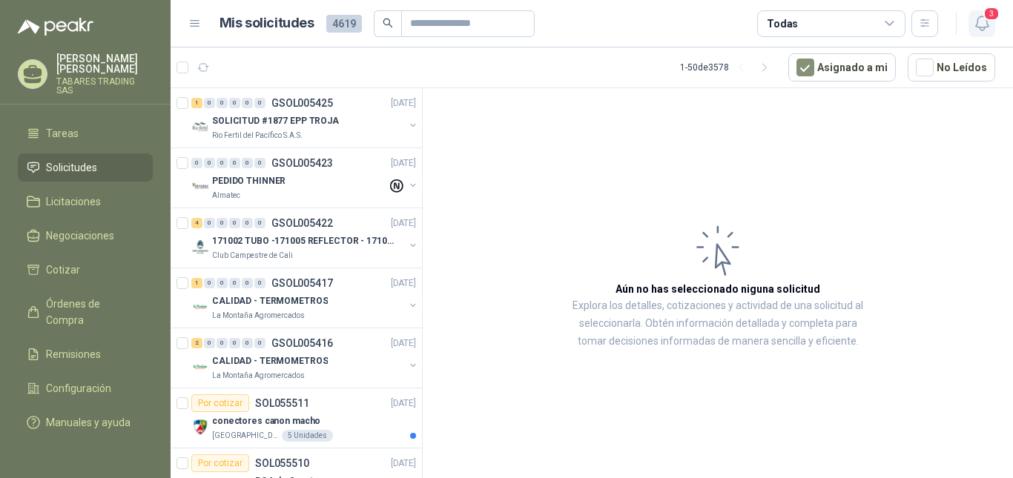
click at [978, 21] on icon "button" at bounding box center [981, 23] width 19 height 19
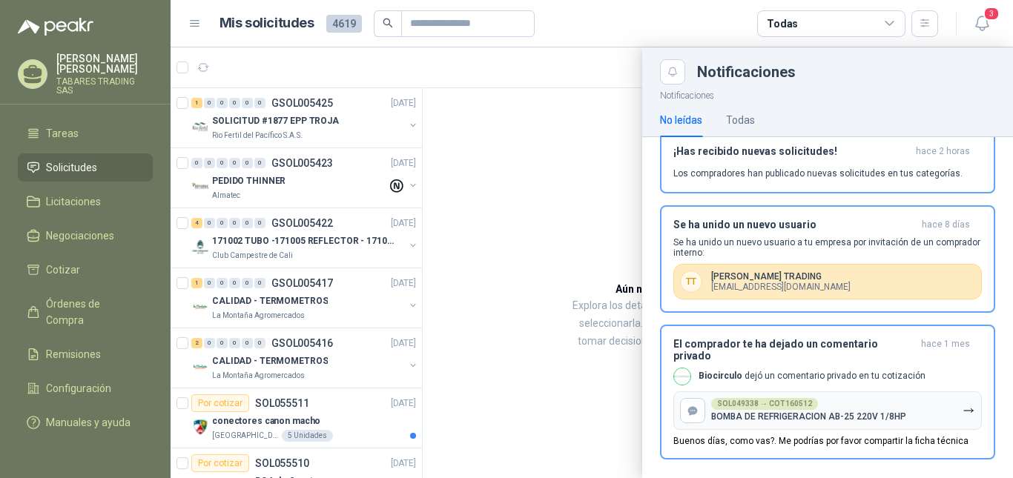
click at [606, 70] on div at bounding box center [591, 262] width 842 height 431
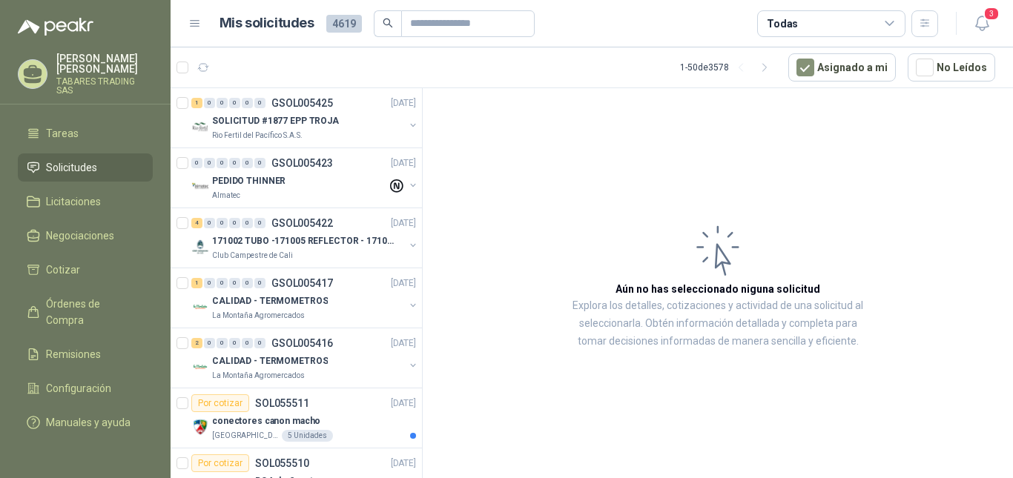
click at [97, 72] on p "[PERSON_NAME] [PERSON_NAME]" at bounding box center [104, 63] width 96 height 21
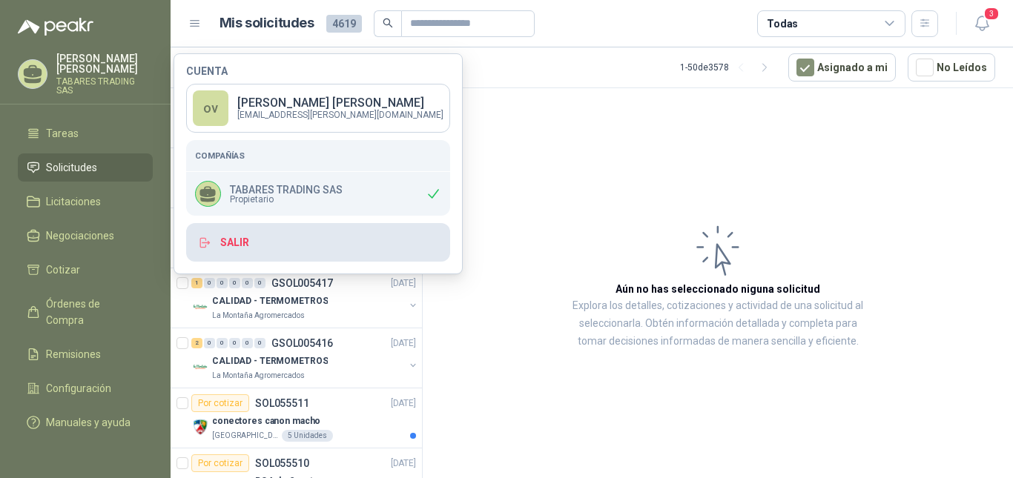
click at [235, 236] on button "Salir" at bounding box center [318, 242] width 264 height 39
